Goal: Communication & Community: Share content

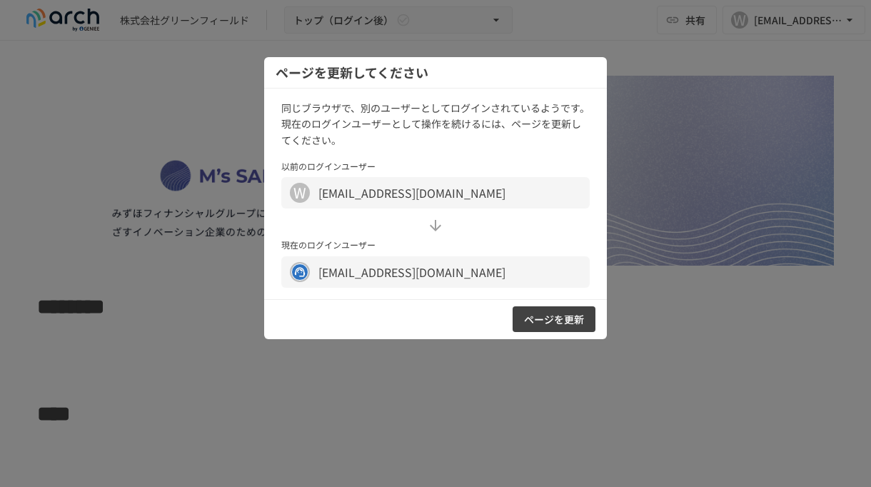
click at [162, 210] on div at bounding box center [435, 243] width 871 height 487
click at [542, 320] on button "ページを更新" at bounding box center [554, 319] width 83 height 26
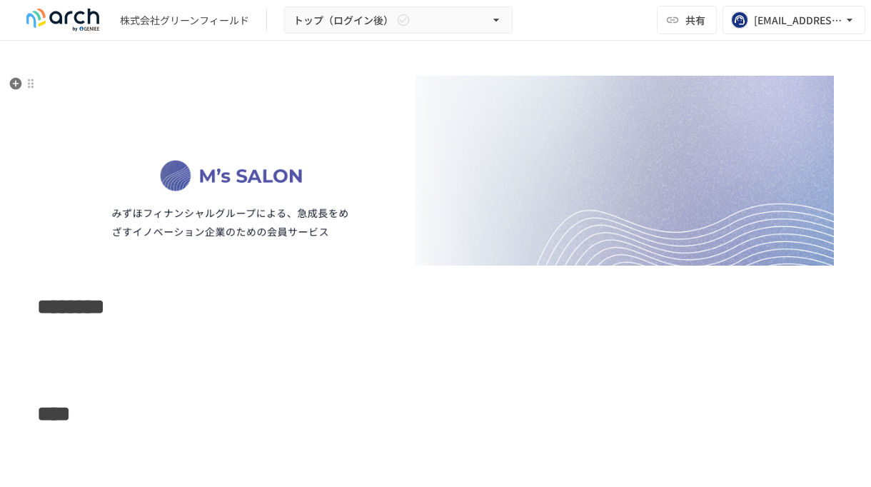
click at [74, 161] on img at bounding box center [435, 171] width 797 height 190
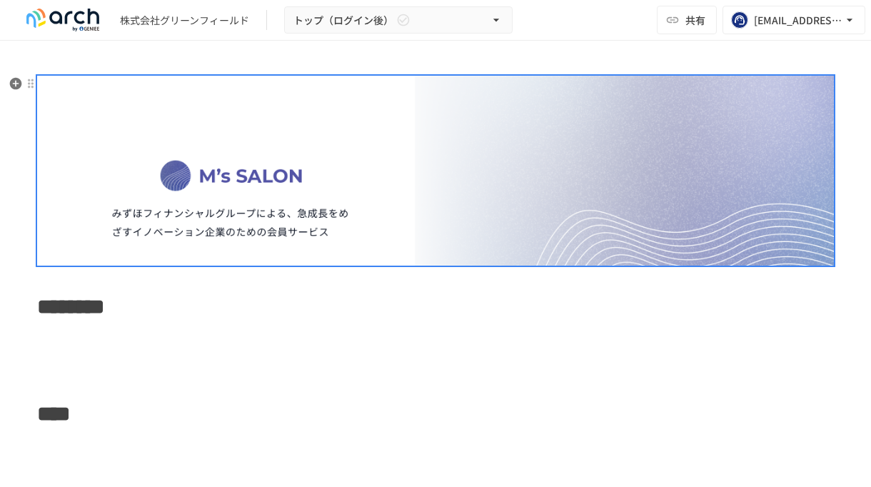
click at [29, 189] on div "******** ****" at bounding box center [435, 253] width 871 height 357
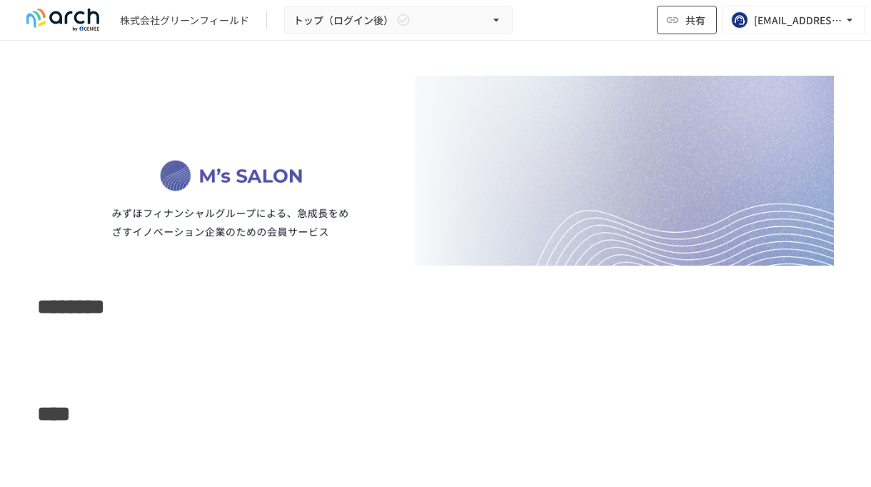
click at [699, 18] on span "共有" at bounding box center [696, 20] width 20 height 16
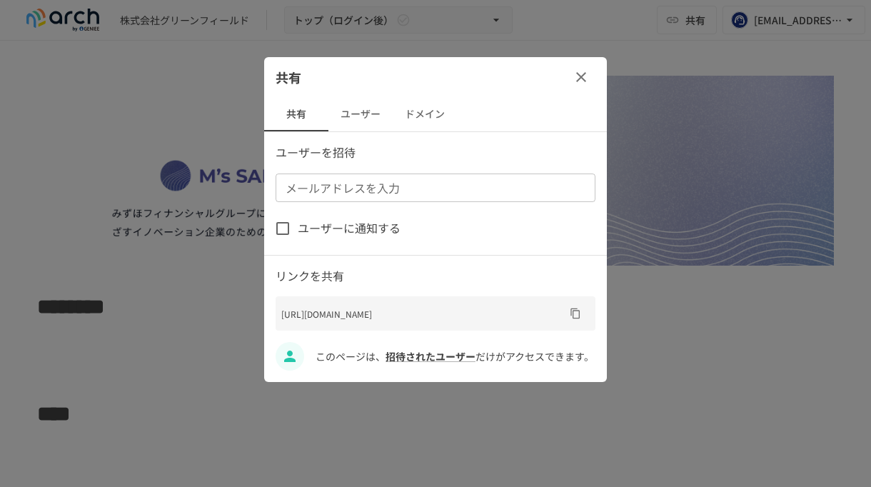
click at [358, 116] on button "ユーザー" at bounding box center [361, 114] width 64 height 34
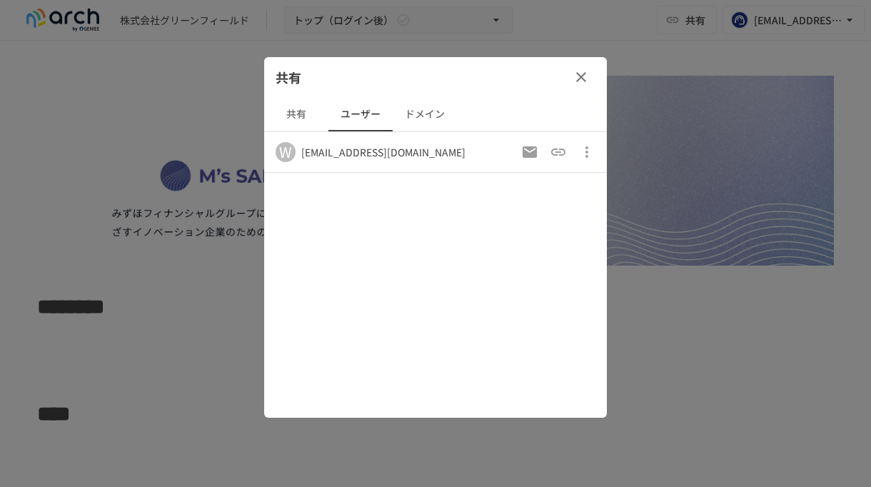
click at [559, 149] on icon "招待URLをコピー（以前のものは破棄）" at bounding box center [558, 152] width 17 height 17
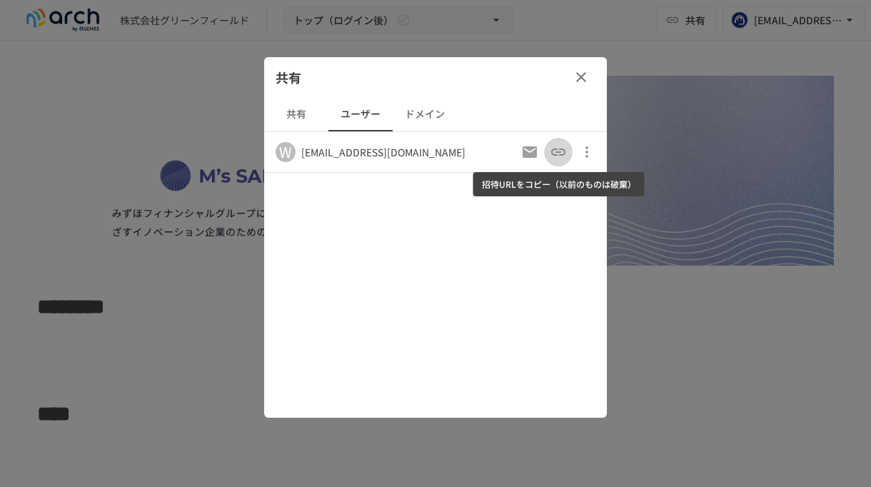
click at [559, 149] on icon "招待URLをコピー（以前のものは破棄）" at bounding box center [558, 152] width 17 height 17
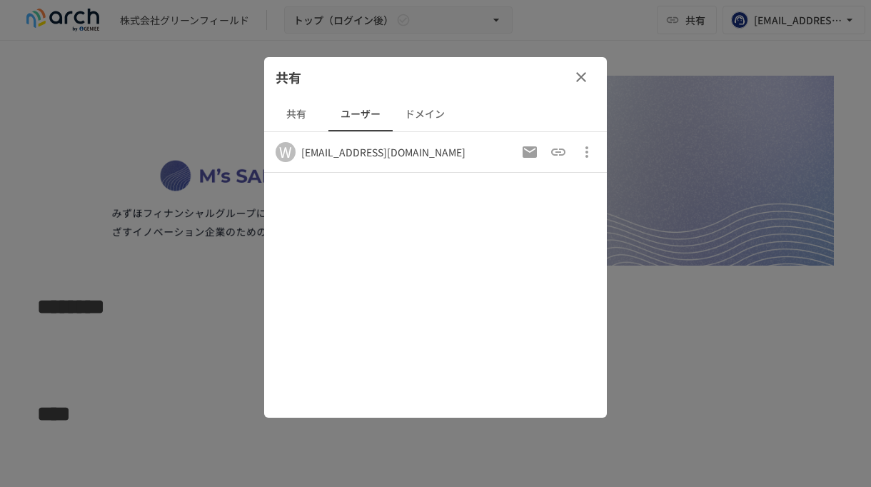
click at [311, 109] on button "共有" at bounding box center [296, 114] width 64 height 34
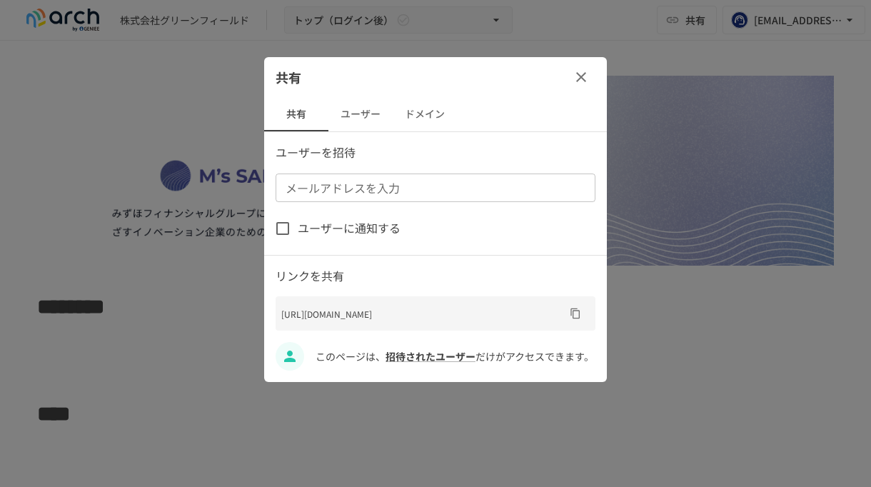
click at [329, 199] on div "メールアドレスを入力" at bounding box center [436, 188] width 320 height 29
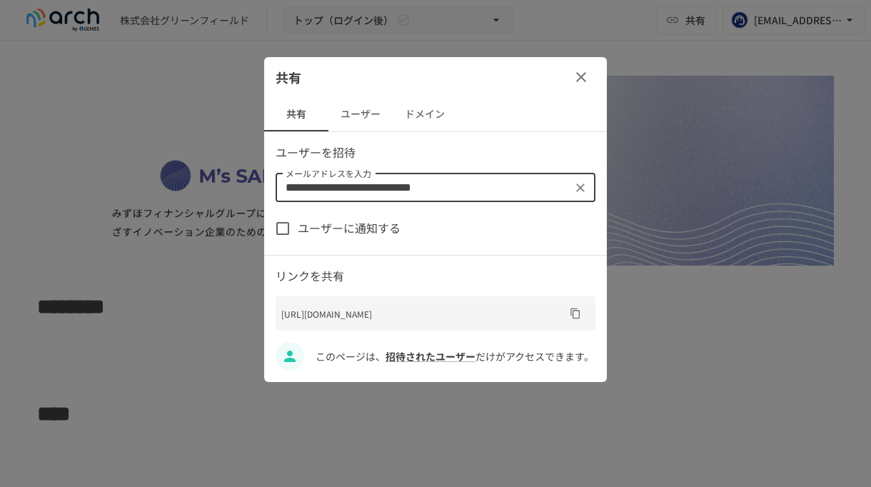
type input "**********"
click at [326, 228] on span "ユーザーに通知する" at bounding box center [349, 228] width 103 height 19
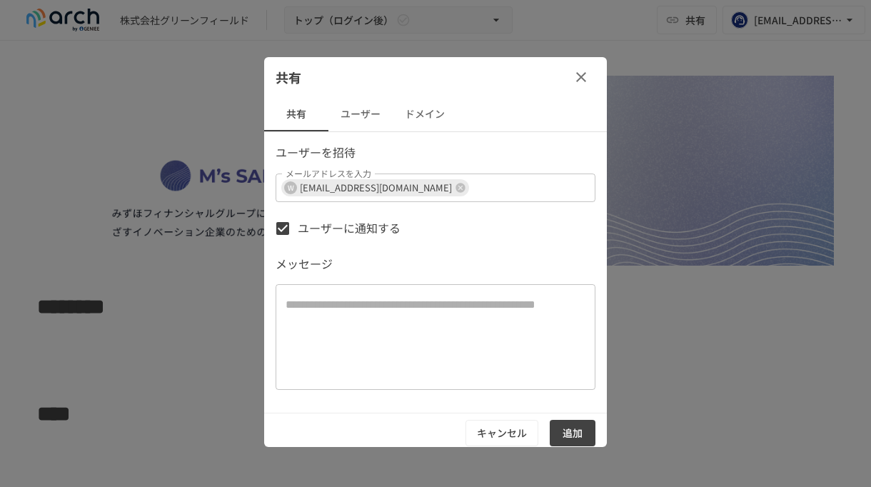
click at [591, 439] on button "追加" at bounding box center [573, 433] width 46 height 26
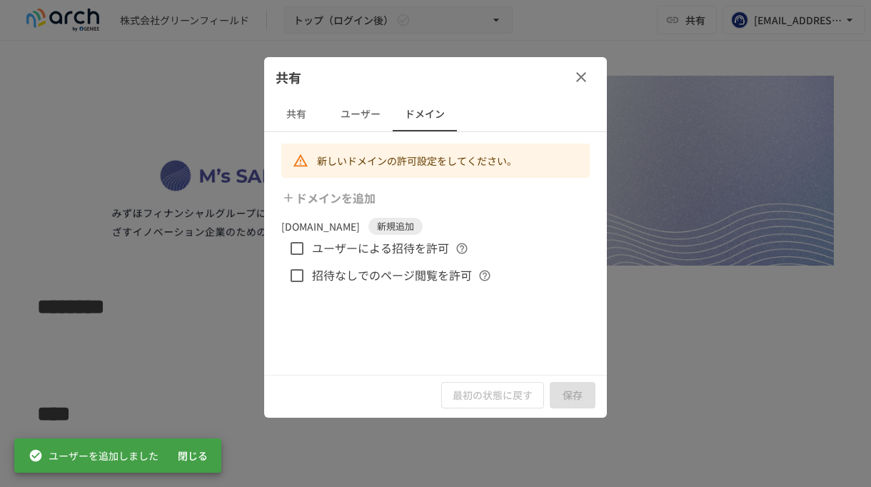
click at [372, 114] on button "ユーザー" at bounding box center [361, 114] width 64 height 34
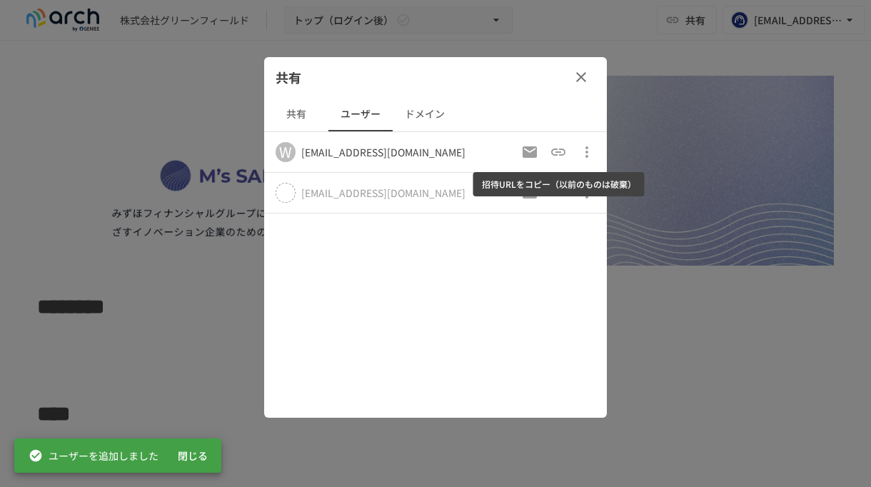
click at [557, 153] on icon "招待URLをコピー（以前のものは破棄）" at bounding box center [558, 152] width 17 height 17
